Goal: Use online tool/utility: Utilize a website feature to perform a specific function

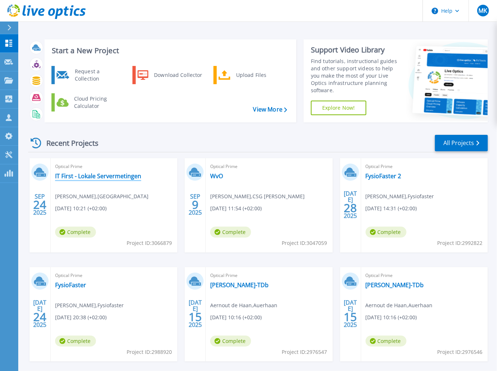
click at [97, 177] on link "IT First - Lokale Servermetingen" at bounding box center [98, 176] width 86 height 7
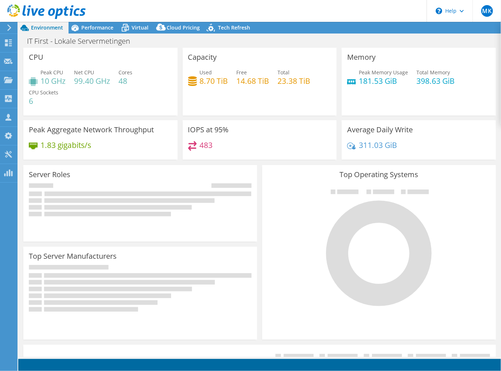
select select "USD"
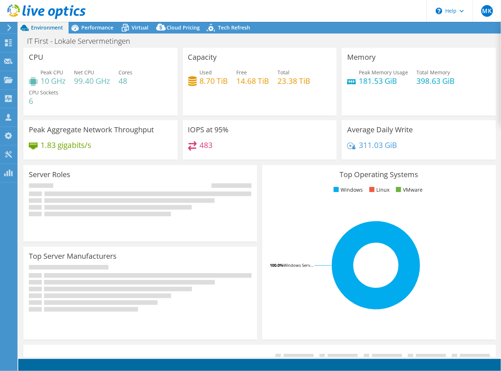
select select "EUFrankfurt"
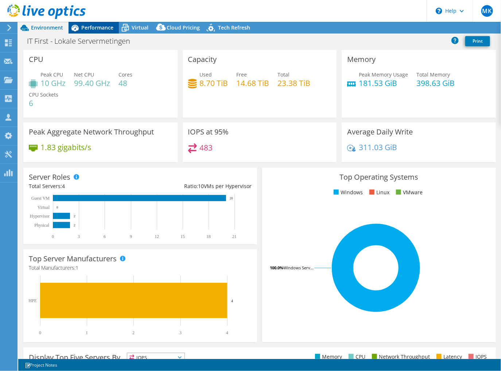
click at [88, 31] on div "Performance" at bounding box center [94, 28] width 50 height 12
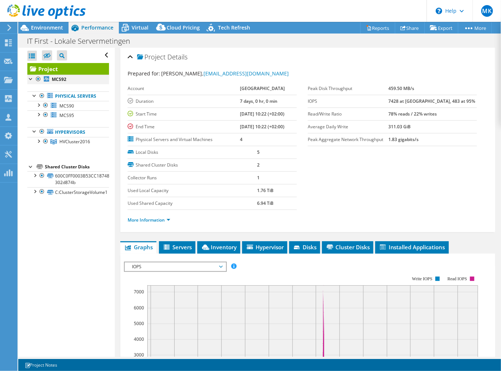
click at [38, 79] on div at bounding box center [38, 79] width 7 height 9
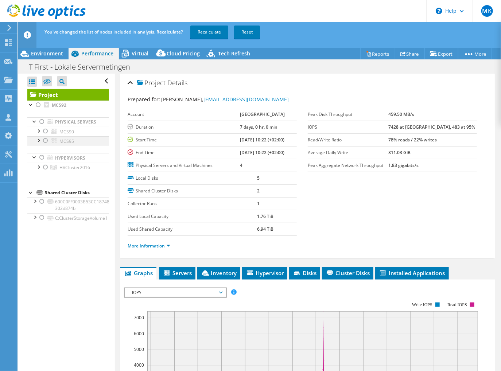
click at [46, 145] on div at bounding box center [45, 140] width 7 height 9
click at [210, 34] on link "Recalculate" at bounding box center [209, 32] width 38 height 13
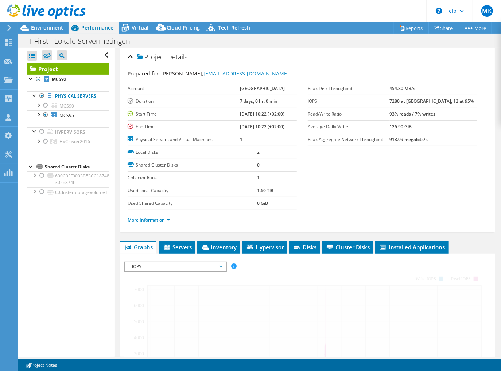
radio input "false"
radio input "true"
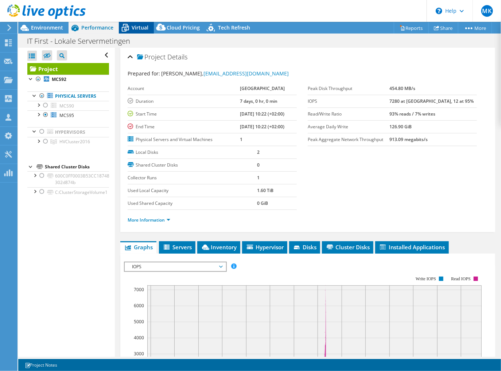
click at [145, 32] on div "Virtual" at bounding box center [136, 28] width 35 height 12
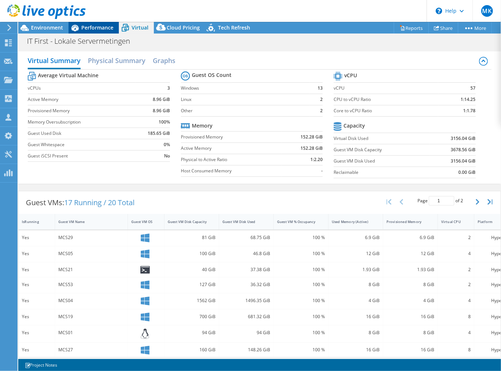
click at [89, 24] on span "Performance" at bounding box center [97, 27] width 32 height 7
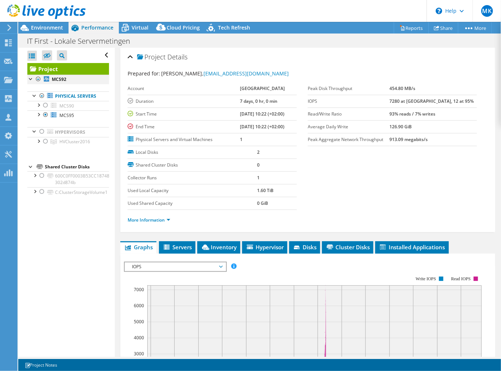
click at [39, 78] on div at bounding box center [38, 79] width 7 height 9
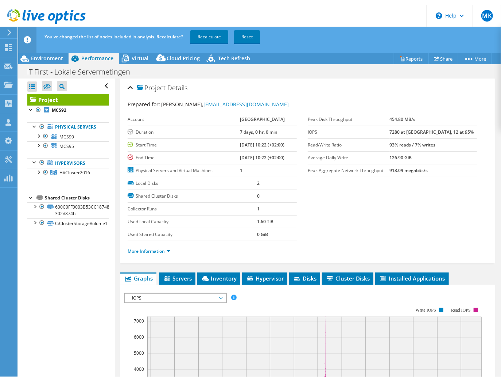
scroll to position [58, 0]
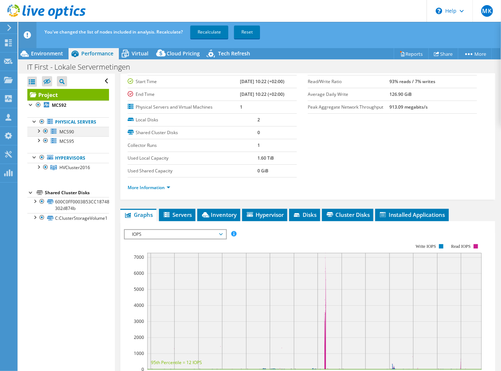
click at [47, 136] on div at bounding box center [45, 131] width 7 height 9
click at [39, 118] on div at bounding box center [41, 122] width 7 height 9
click at [38, 105] on div at bounding box center [38, 105] width 7 height 9
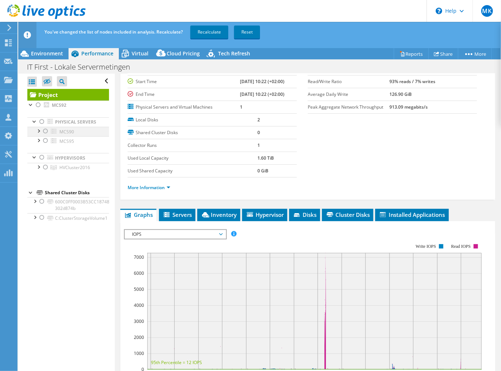
click at [44, 136] on div at bounding box center [45, 131] width 7 height 9
click at [210, 31] on link "Recalculate" at bounding box center [209, 32] width 38 height 13
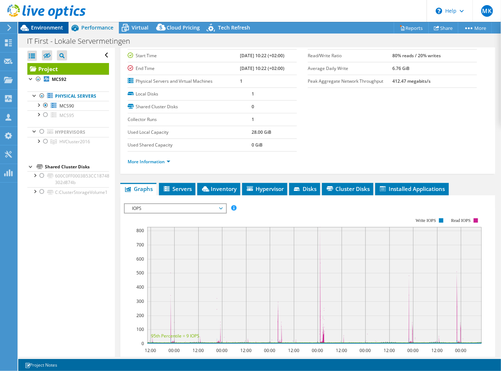
click at [64, 29] on div "Environment" at bounding box center [43, 28] width 50 height 12
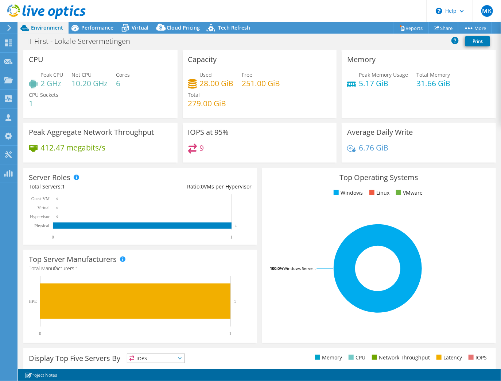
click at [9, 28] on icon at bounding box center [9, 27] width 5 height 7
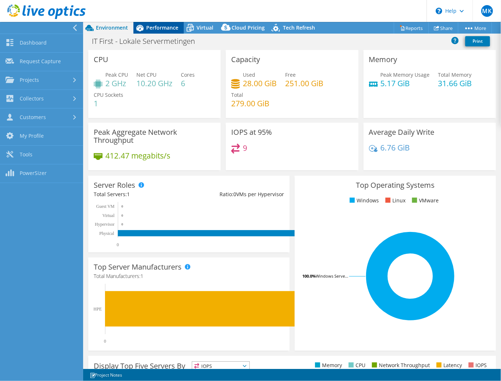
click at [148, 26] on span "Performance" at bounding box center [162, 27] width 32 height 7
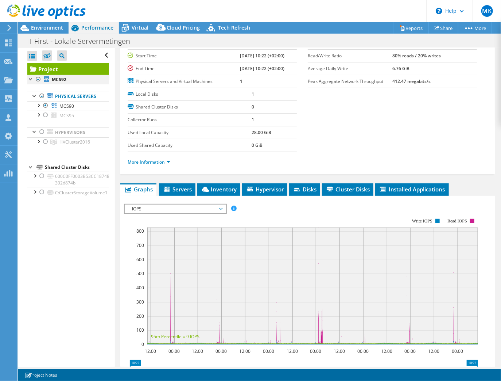
click at [38, 76] on div at bounding box center [38, 79] width 7 height 9
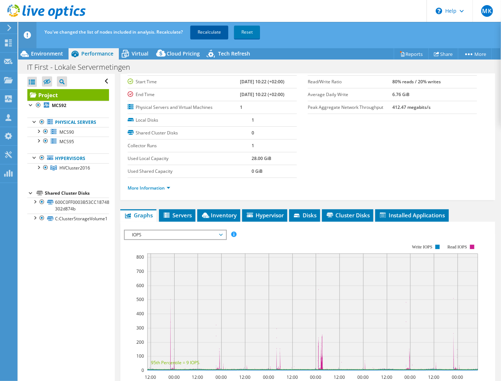
click at [199, 34] on link "Recalculate" at bounding box center [209, 32] width 38 height 13
click at [36, 205] on div at bounding box center [34, 200] width 7 height 7
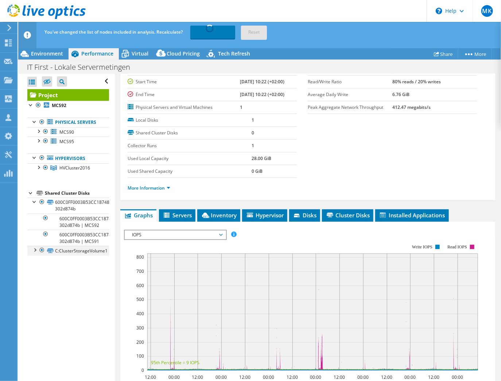
click at [36, 253] on div at bounding box center [34, 249] width 7 height 7
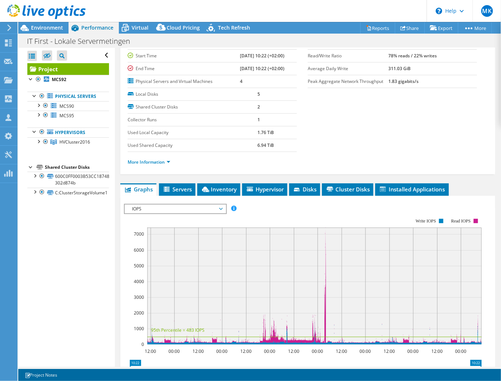
radio input "true"
radio input "false"
